Goal: Task Accomplishment & Management: Use online tool/utility

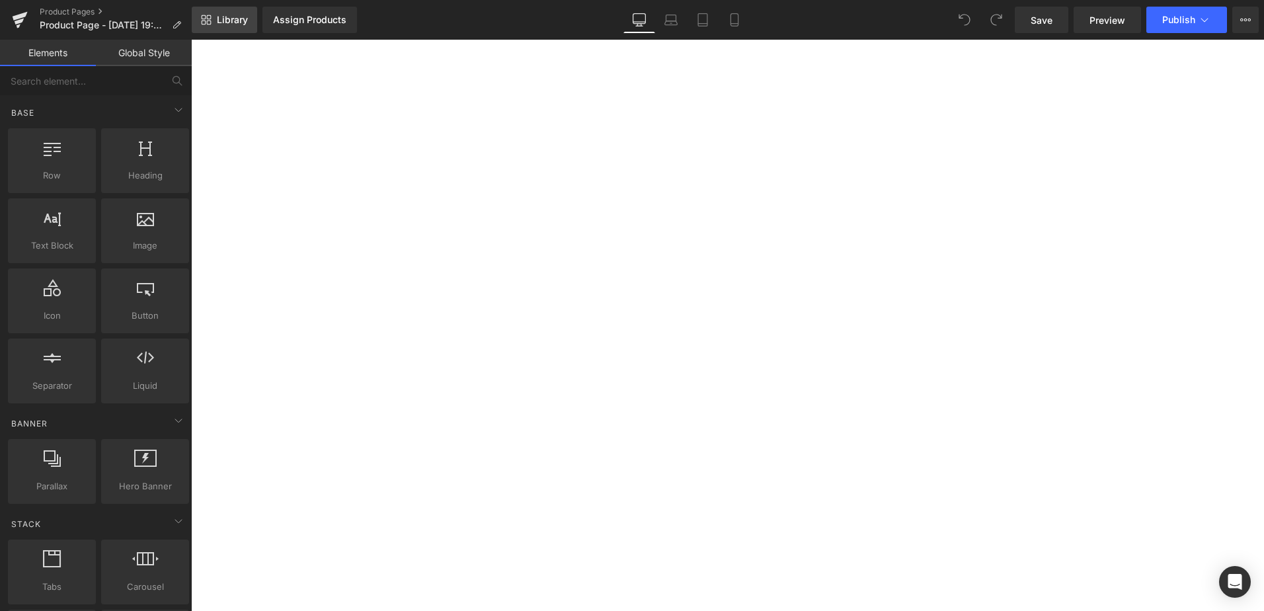
click at [231, 11] on link "Library" at bounding box center [224, 20] width 65 height 26
click at [236, 19] on span "Library" at bounding box center [232, 20] width 31 height 12
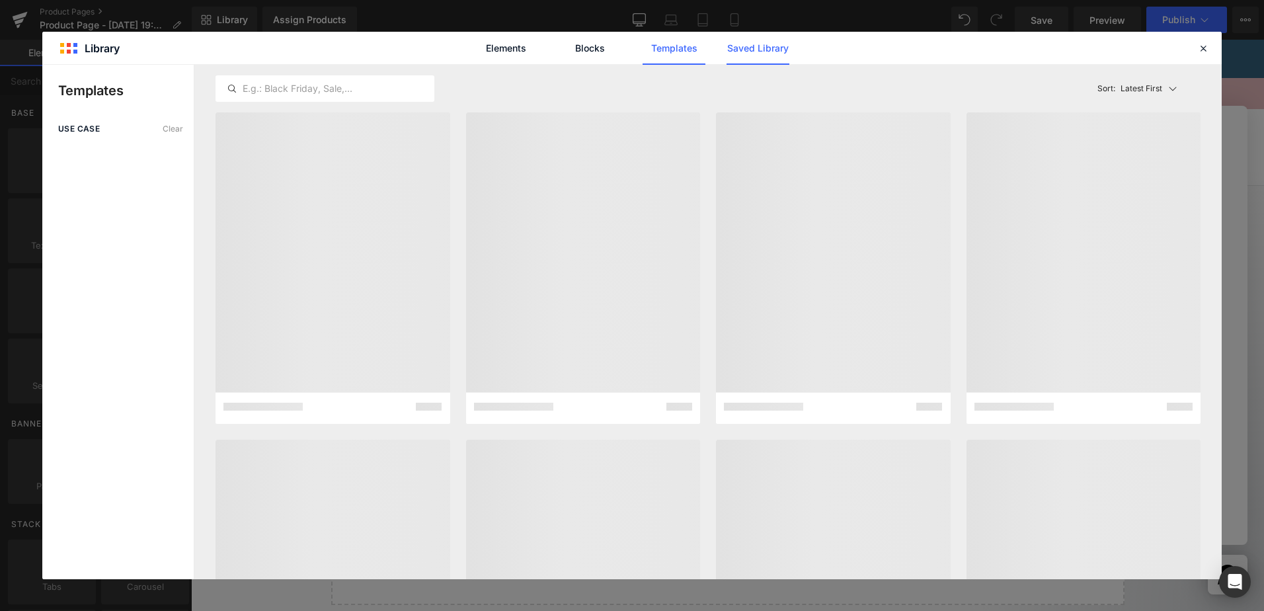
click at [776, 54] on link "Saved Library" at bounding box center [758, 48] width 63 height 33
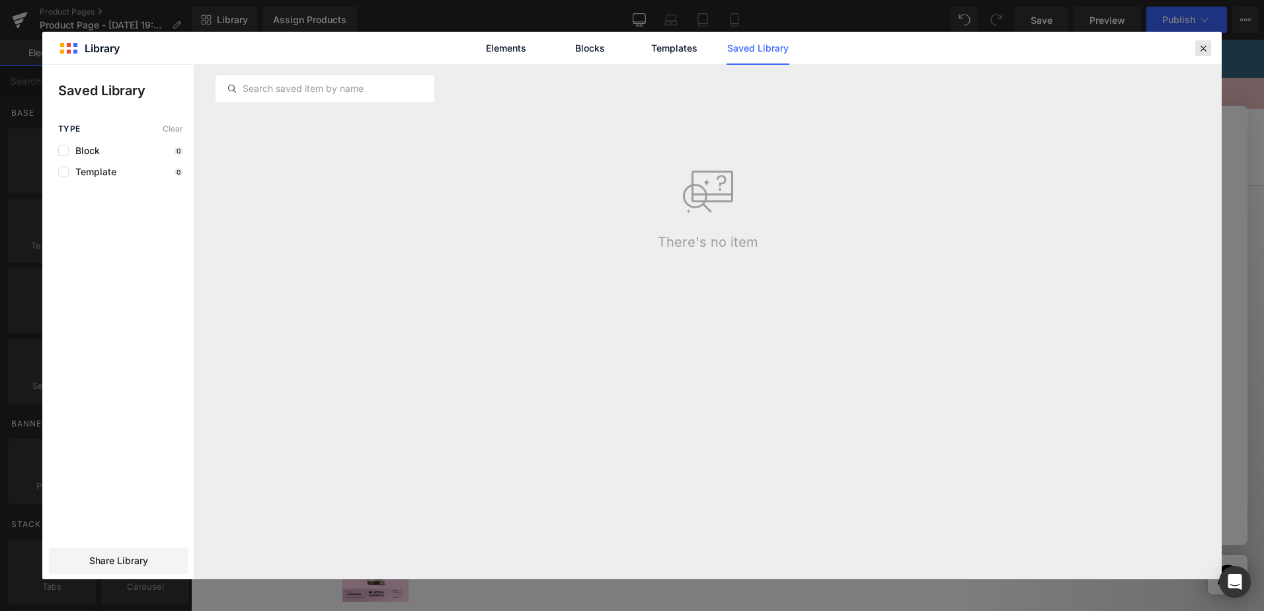
drag, startPoint x: 1204, startPoint y: 49, endPoint x: 1070, endPoint y: 63, distance: 135.0
click at [1204, 49] on icon at bounding box center [1204, 48] width 12 height 12
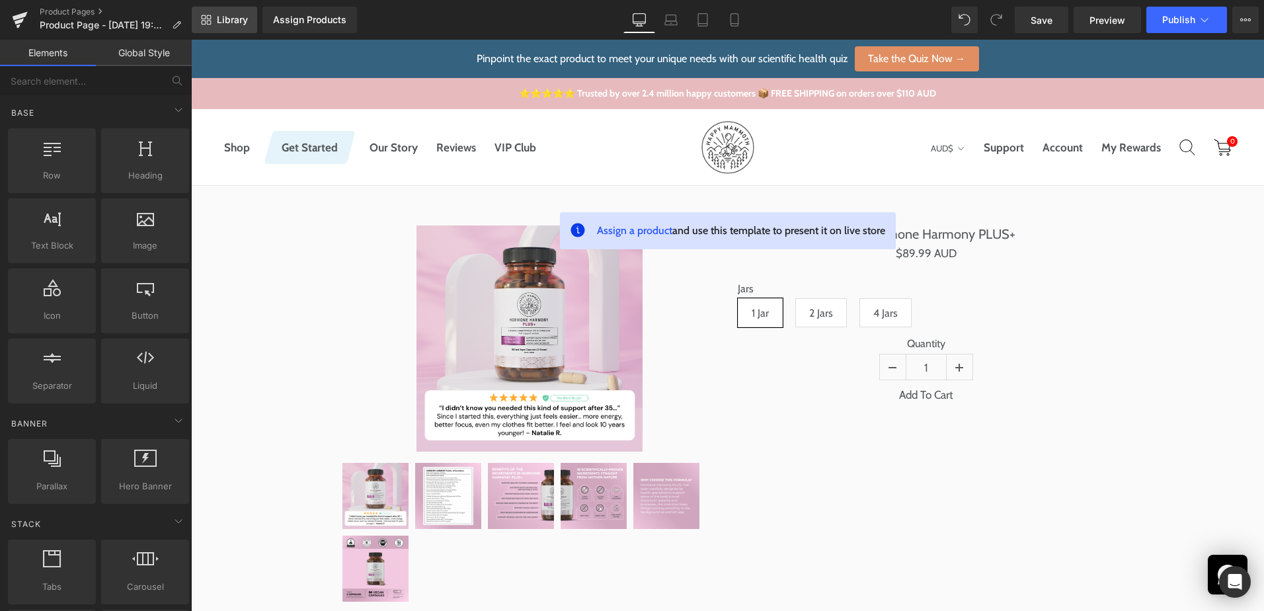
click at [217, 24] on span "Library" at bounding box center [232, 20] width 31 height 12
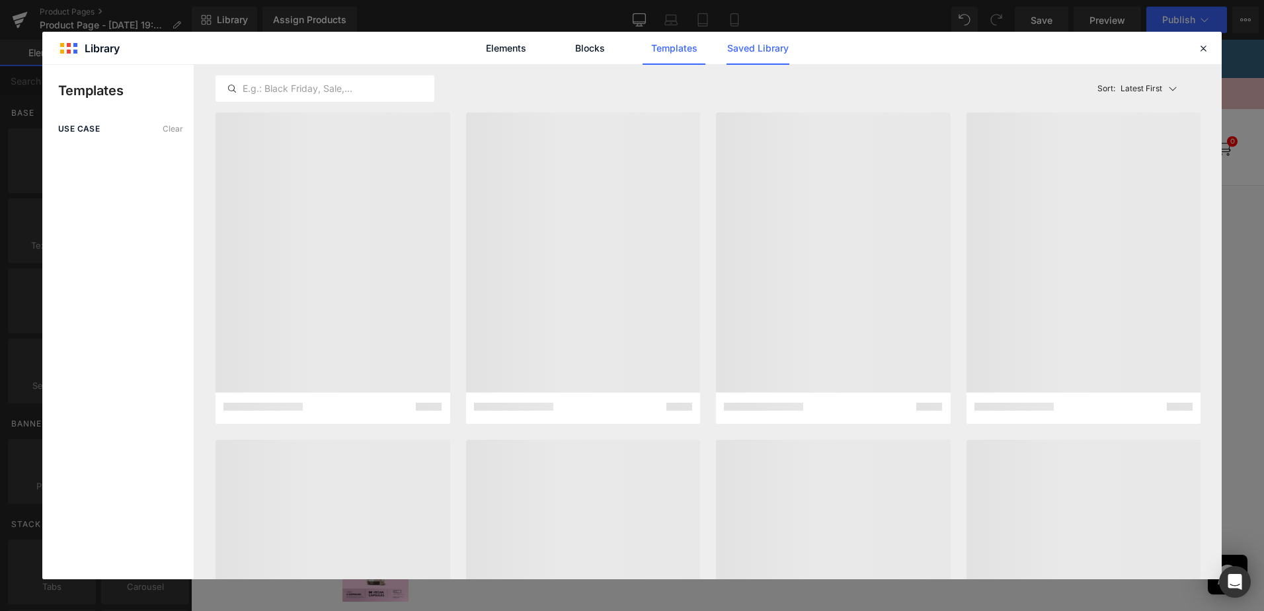
click at [761, 50] on link "Saved Library" at bounding box center [758, 48] width 63 height 33
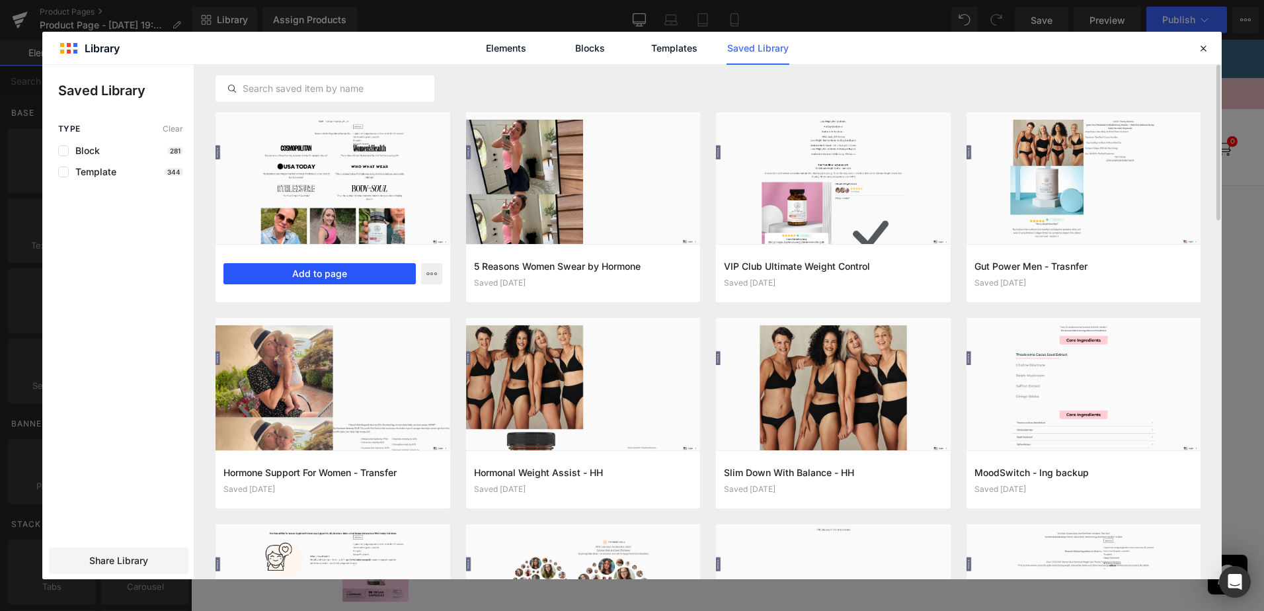
click at [374, 279] on button "Add to page" at bounding box center [320, 273] width 192 height 21
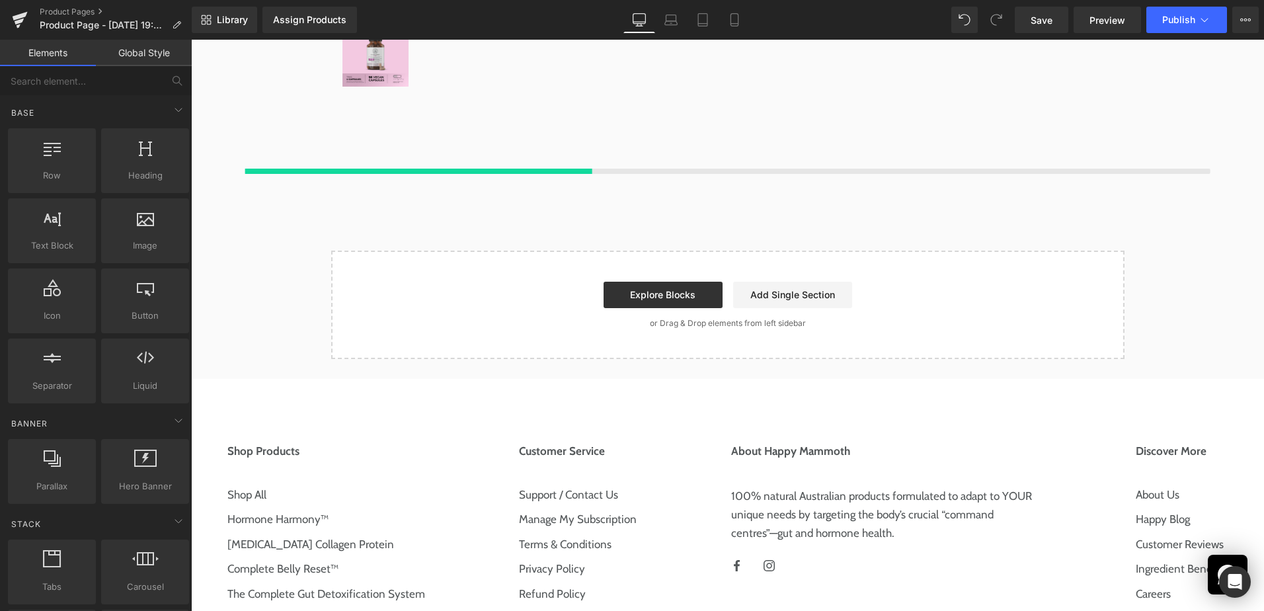
scroll to position [528, 0]
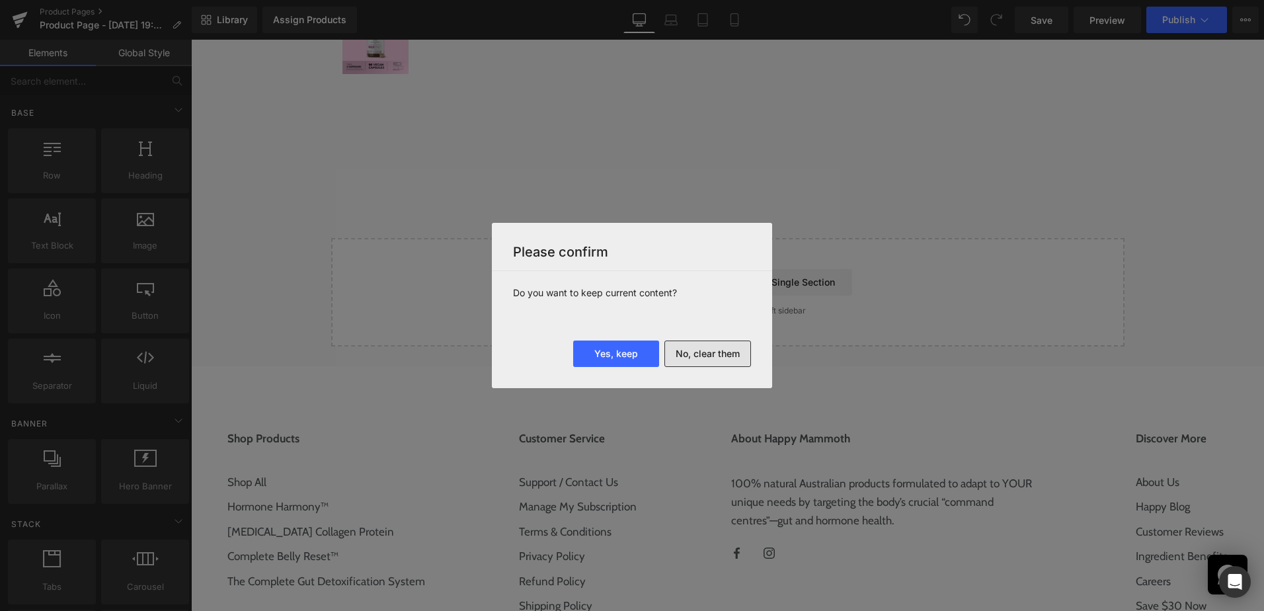
click at [702, 352] on button "No, clear them" at bounding box center [708, 354] width 87 height 26
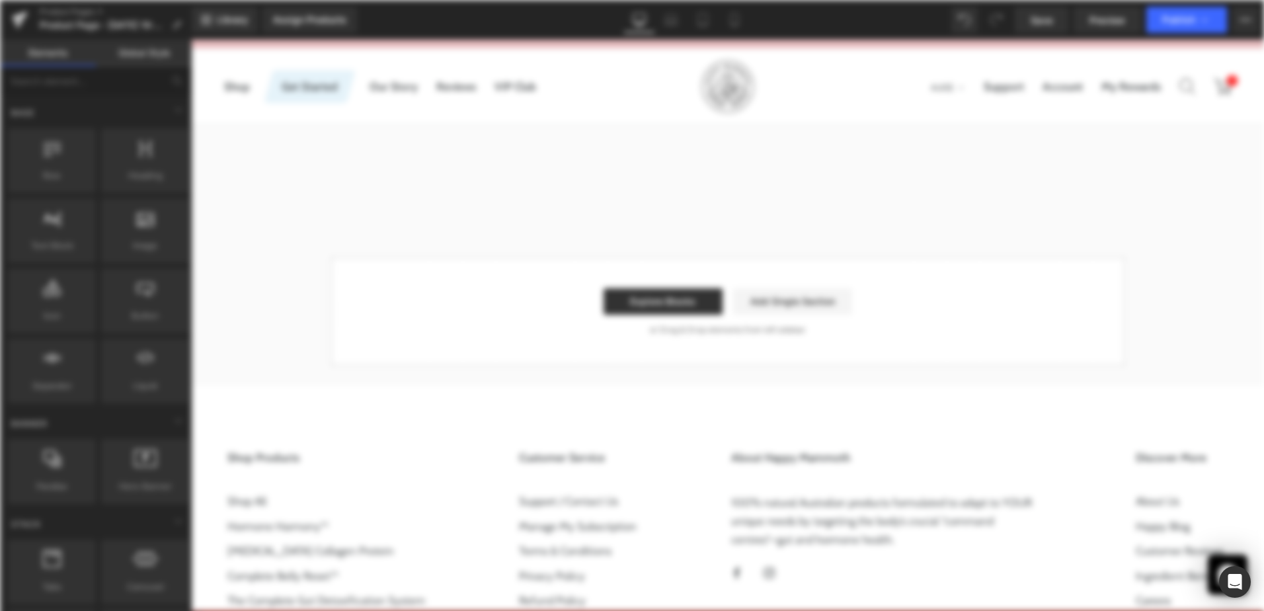
scroll to position [0, 0]
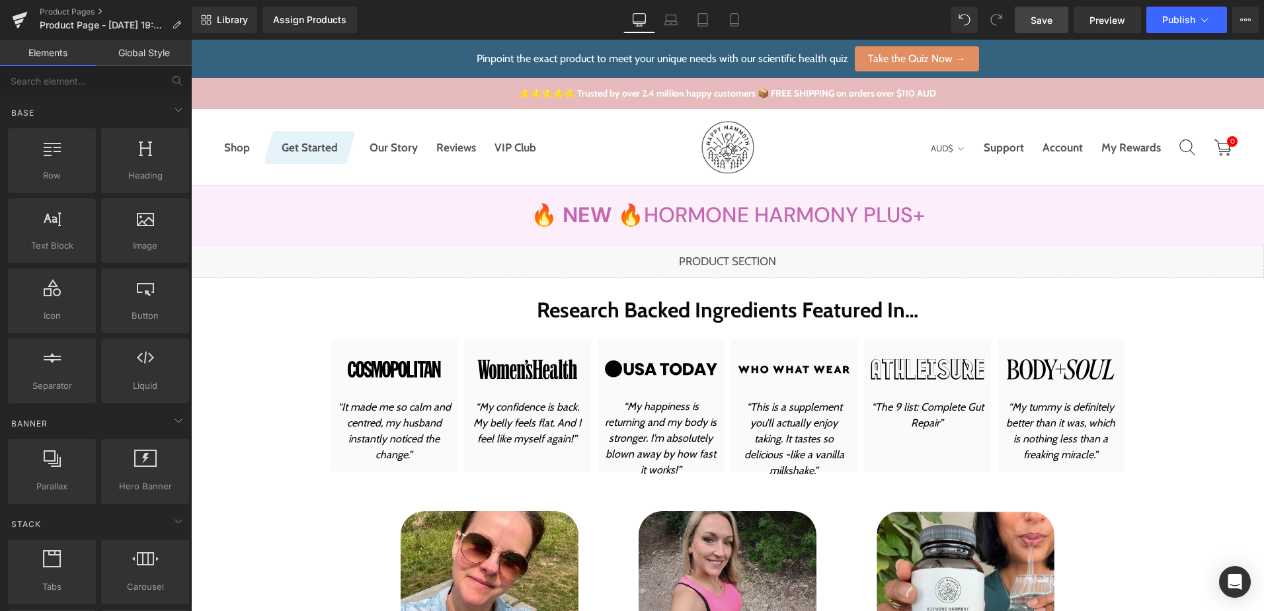
click at [1036, 17] on span "Save" at bounding box center [1042, 20] width 22 height 14
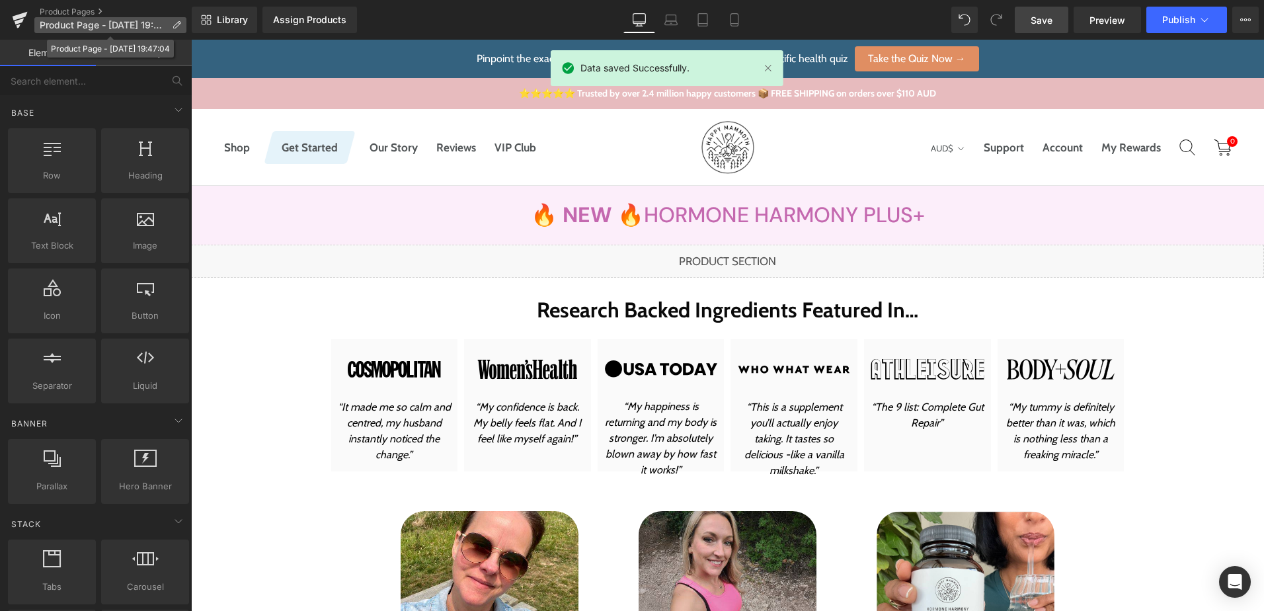
drag, startPoint x: 1069, startPoint y: 196, endPoint x: 171, endPoint y: 22, distance: 914.0
click at [171, 22] on p "Product Page - [DATE] 19:47:04" at bounding box center [110, 25] width 152 height 16
click at [179, 28] on icon at bounding box center [176, 24] width 9 height 9
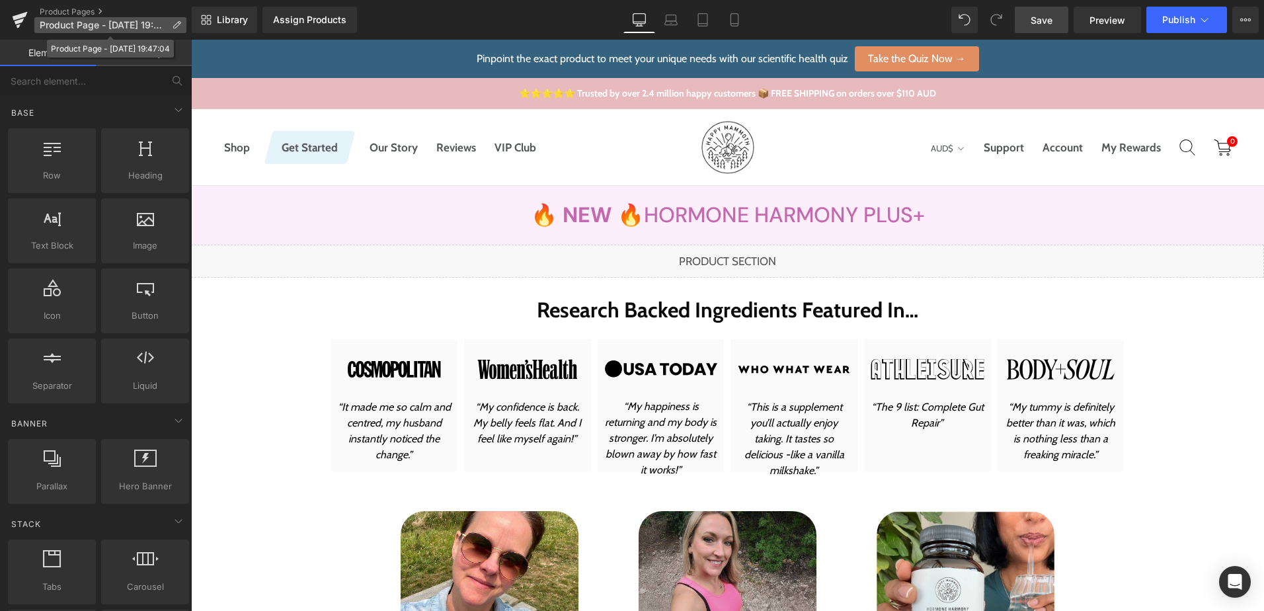
click at [179, 25] on icon at bounding box center [176, 24] width 9 height 9
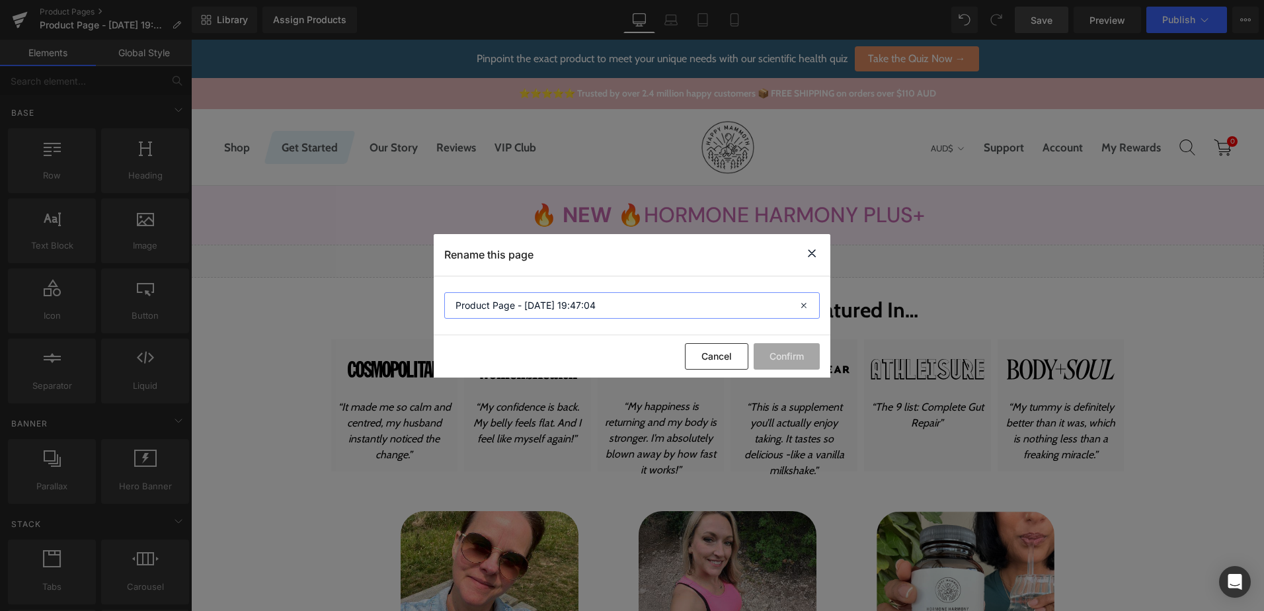
click at [583, 311] on input "Product Page - [DATE] 19:47:04" at bounding box center [632, 305] width 376 height 26
paste input "HH Plus - New"
type input "HH Plus - New"
click at [796, 360] on button "Confirm" at bounding box center [787, 356] width 66 height 26
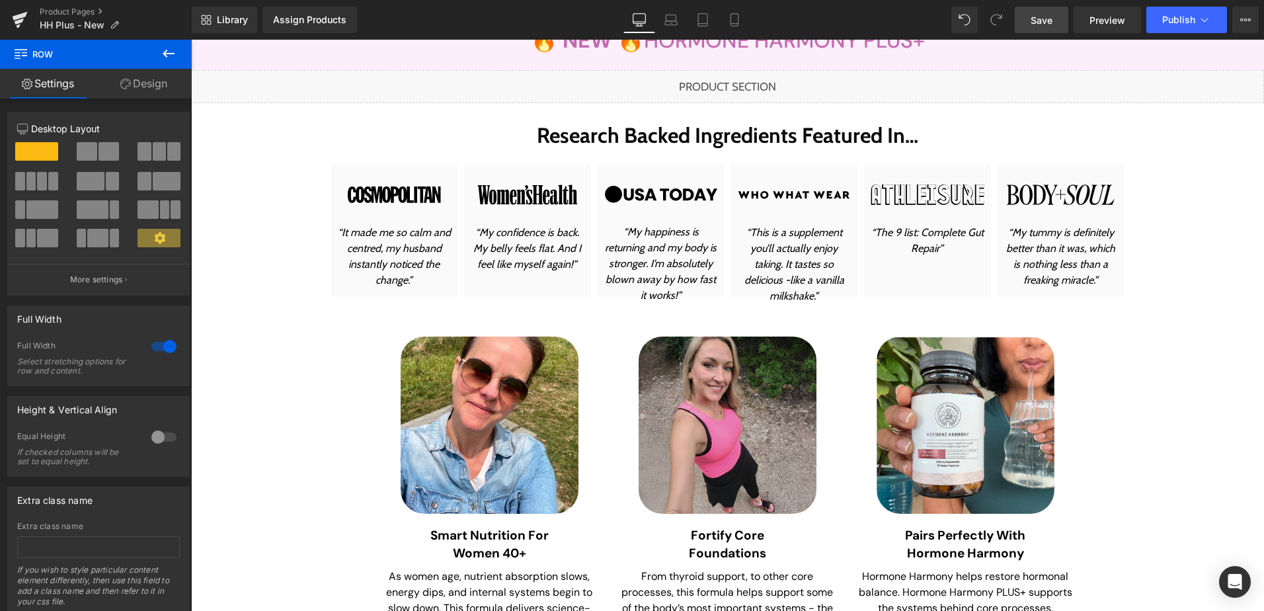
scroll to position [198, 0]
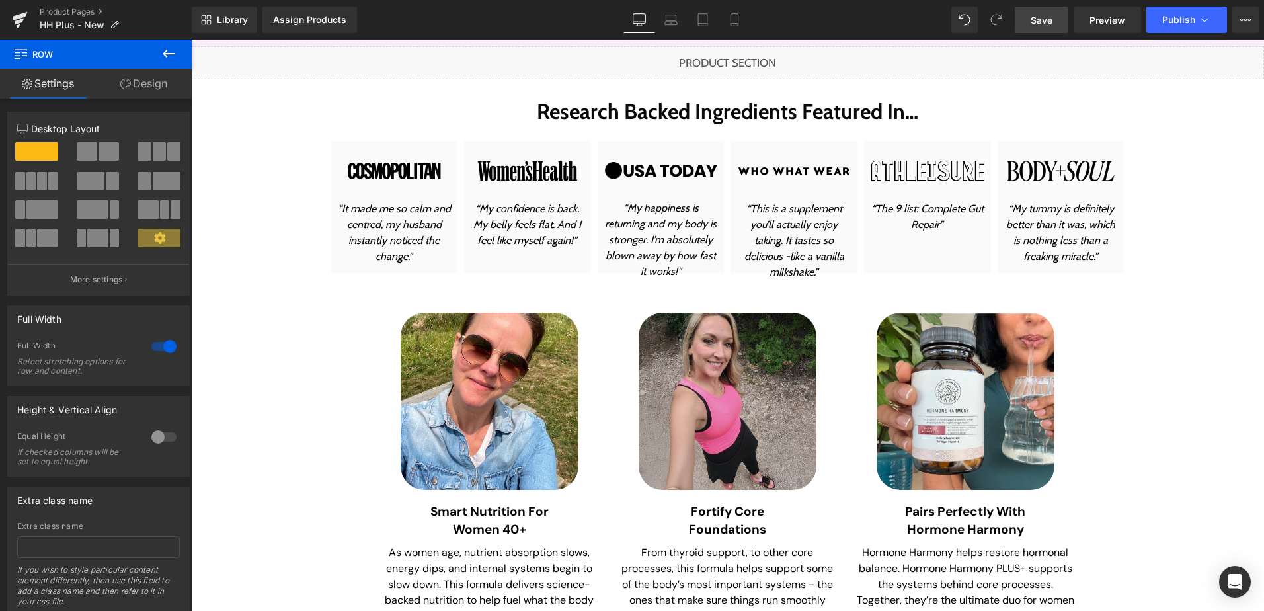
click at [1041, 20] on span "Save" at bounding box center [1042, 20] width 22 height 14
